Goal: Entertainment & Leisure: Consume media (video, audio)

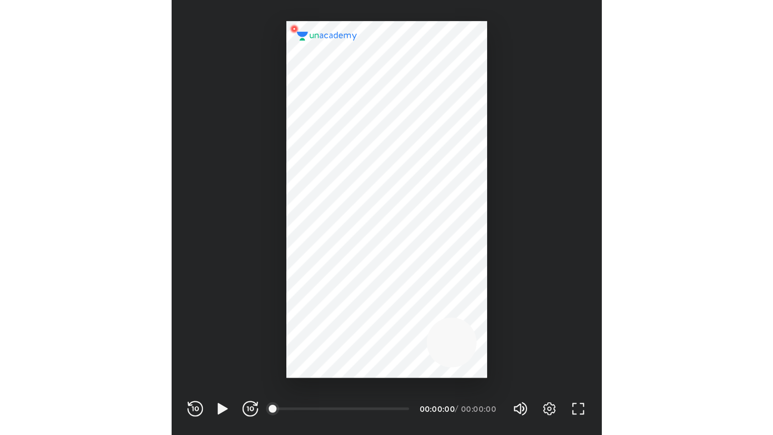
scroll to position [334, 330]
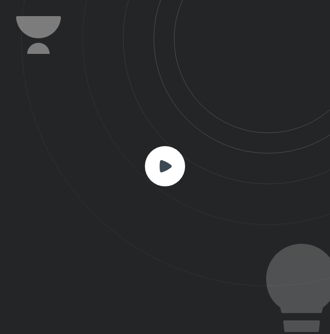
click at [167, 160] on rect at bounding box center [165, 166] width 40 height 40
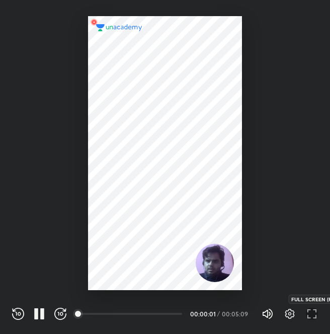
click at [316, 315] on icon "button" at bounding box center [312, 314] width 12 height 12
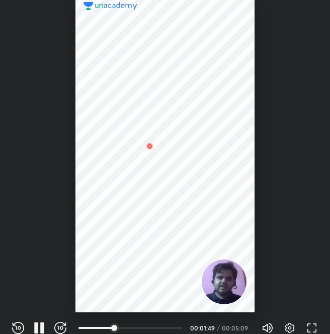
click at [226, 170] on div at bounding box center [165, 153] width 179 height 318
click at [153, 137] on div at bounding box center [165, 153] width 179 height 318
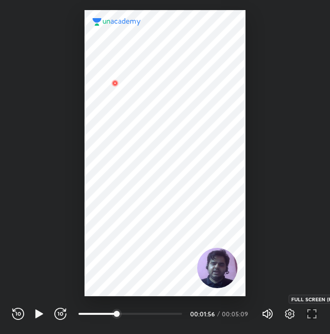
click at [310, 317] on icon "button" at bounding box center [312, 314] width 12 height 12
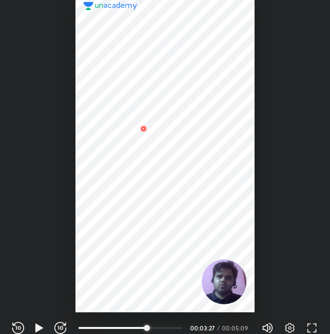
click at [184, 197] on div at bounding box center [165, 153] width 179 height 318
click at [318, 324] on icon "button" at bounding box center [312, 328] width 12 height 12
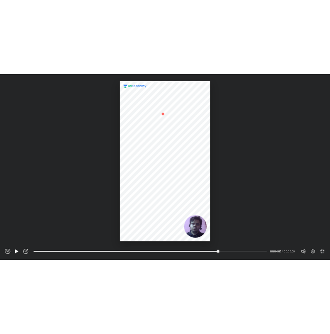
scroll to position [435, 773]
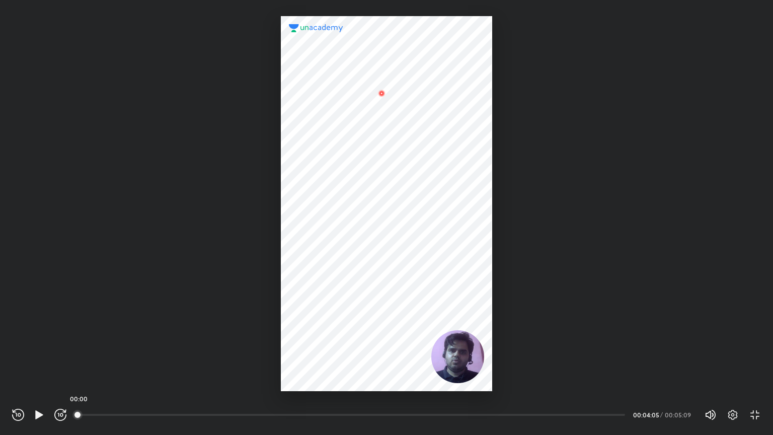
drag, startPoint x: 81, startPoint y: 414, endPoint x: 61, endPoint y: 413, distance: 19.6
click at [61, 333] on div "REWIND (J) PLAY (K) FORWARD (L) 00:00 00:04:05 / 00:05:09 Volume (M) 100% Setti…" at bounding box center [386, 414] width 749 height 15
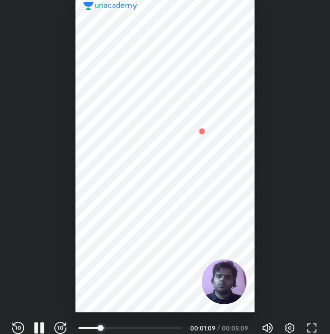
scroll to position [334, 330]
click at [182, 149] on div at bounding box center [165, 153] width 179 height 318
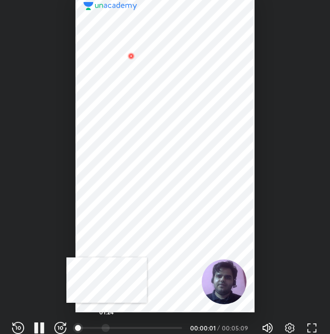
click at [107, 324] on div at bounding box center [106, 328] width 8 height 8
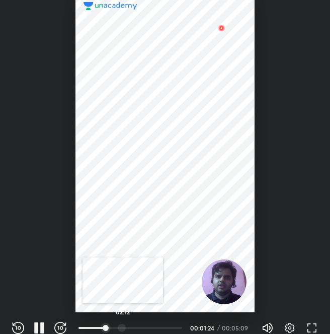
click at [123, 325] on div at bounding box center [122, 328] width 8 height 8
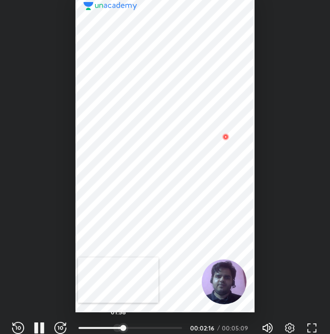
click at [118, 327] on div at bounding box center [117, 328] width 8 height 8
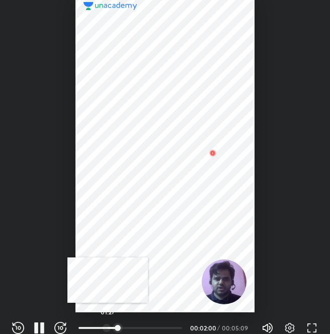
click at [108, 327] on div at bounding box center [107, 328] width 8 height 8
